Goal: Information Seeking & Learning: Learn about a topic

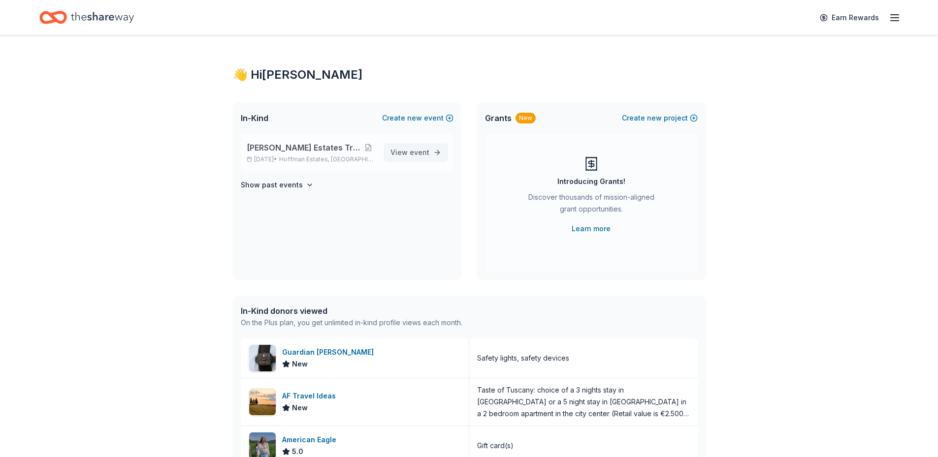
click at [412, 154] on span "event" at bounding box center [420, 152] width 20 height 8
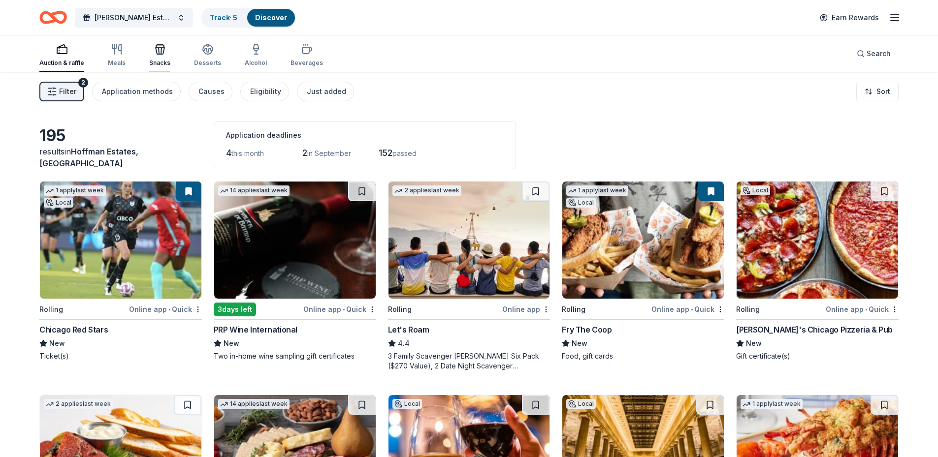
click at [156, 51] on icon "button" at bounding box center [160, 50] width 9 height 7
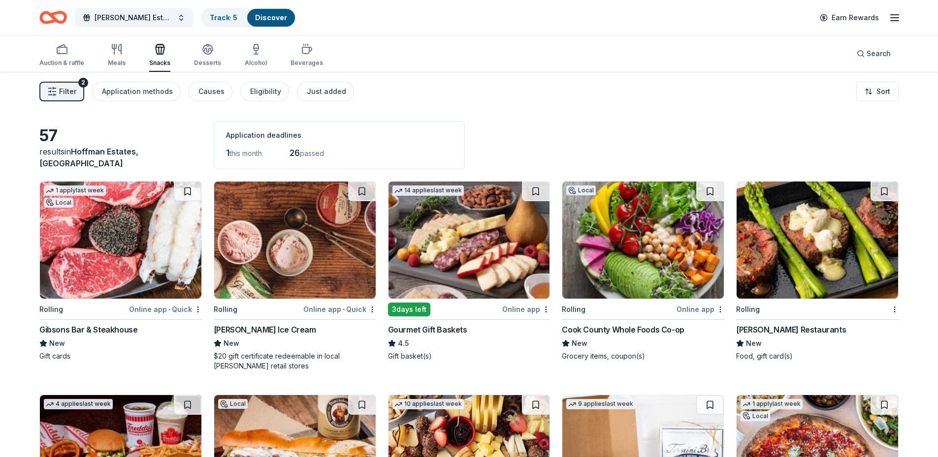
click at [549, 110] on div "Filter 2 Application methods Causes Eligibility Just added Sort" at bounding box center [469, 91] width 938 height 39
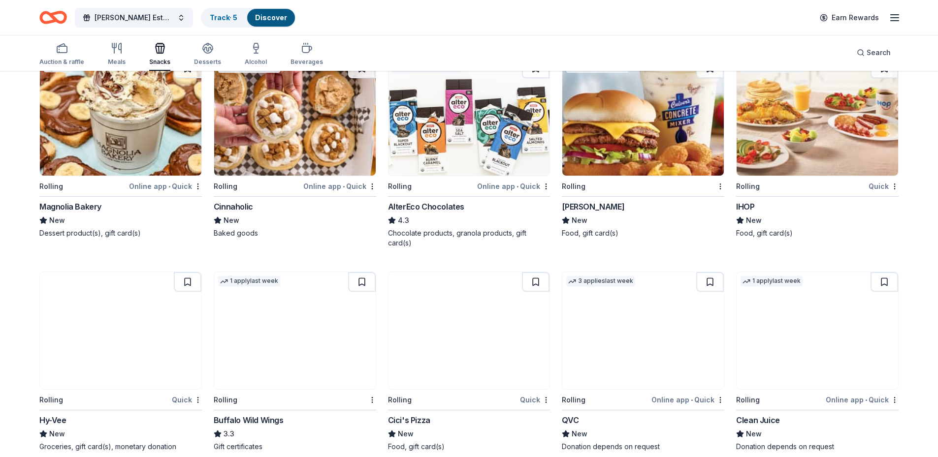
scroll to position [1376, 0]
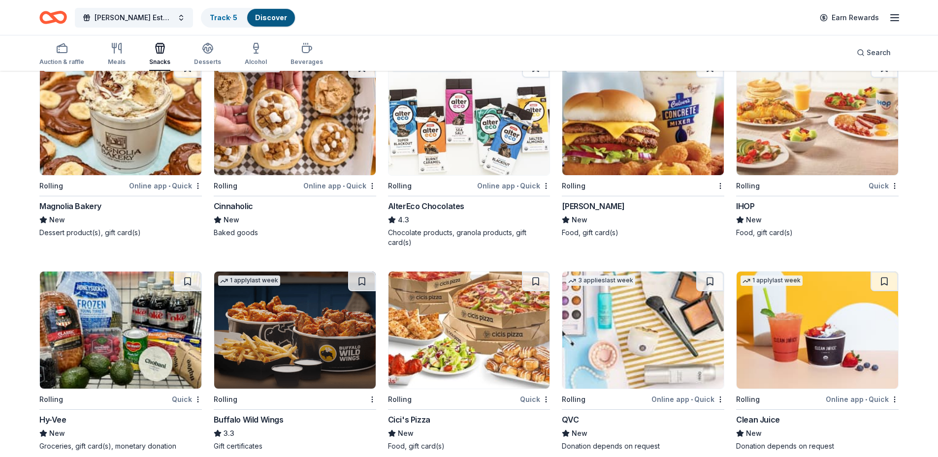
click at [462, 126] on img at bounding box center [468, 116] width 161 height 117
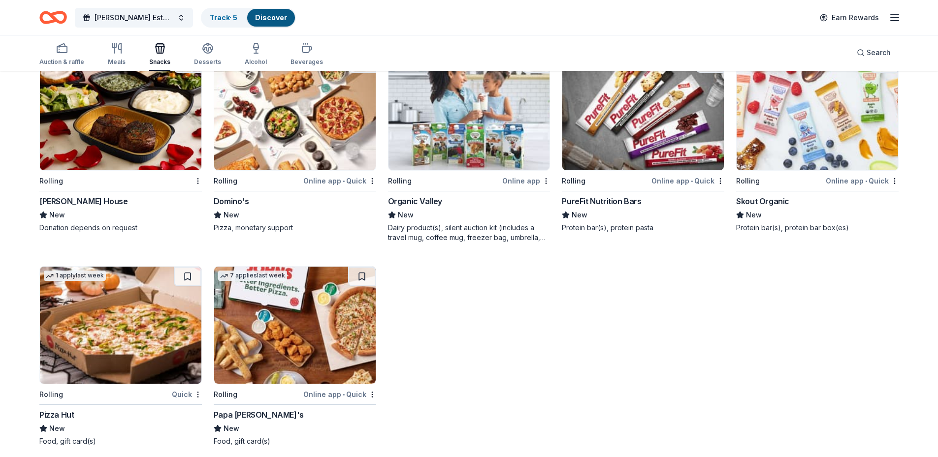
scroll to position [2225, 0]
